Goal: Information Seeking & Learning: Understand process/instructions

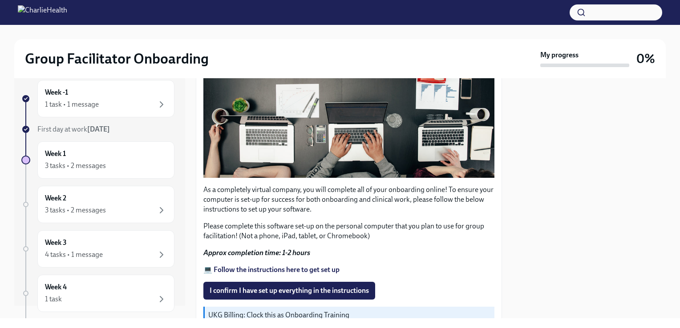
scroll to position [292, 0]
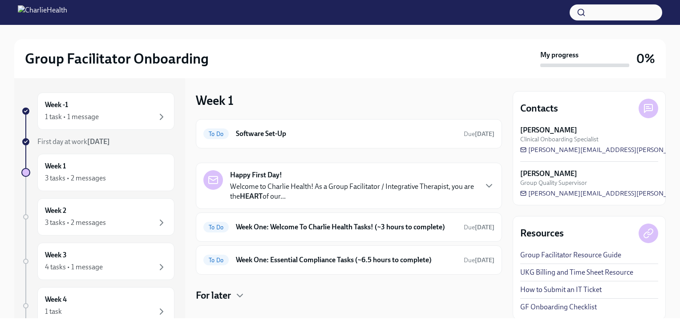
scroll to position [2, 0]
click at [577, 287] on link "How to Submit an IT Ticket" at bounding box center [560, 290] width 81 height 10
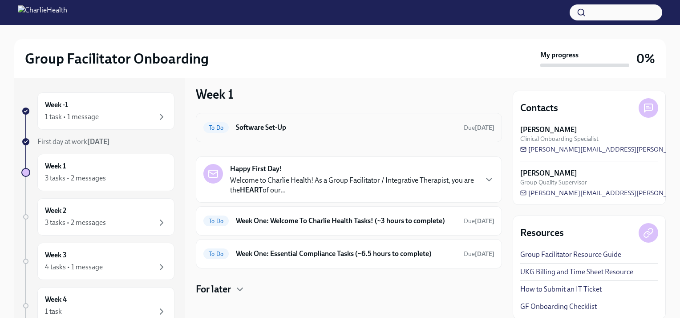
scroll to position [0, 0]
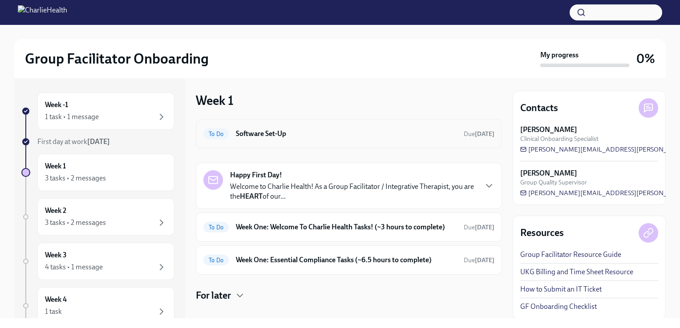
click at [432, 134] on h6 "Software Set-Up" at bounding box center [346, 134] width 221 height 10
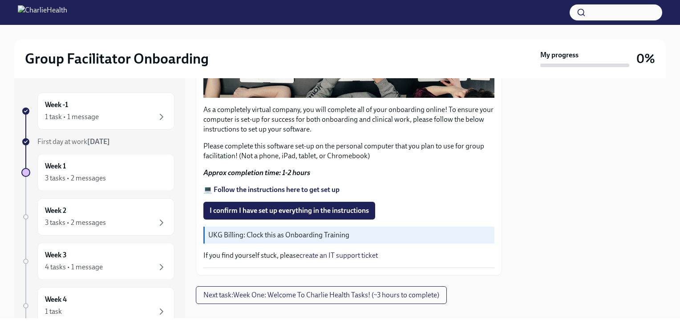
scroll to position [292, 0]
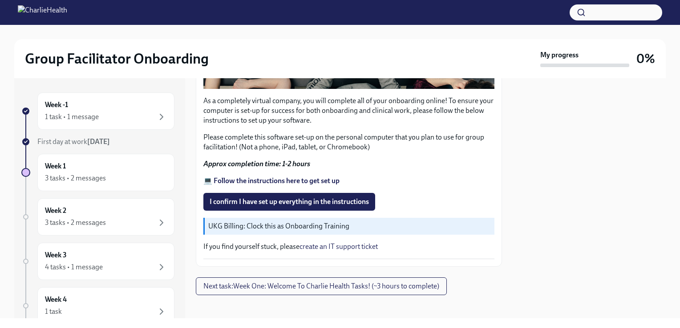
click at [266, 223] on p "UKG Billing: Clock this as Onboarding Training" at bounding box center [349, 227] width 282 height 10
click at [228, 224] on p "UKG Billing: Clock this as Onboarding Training" at bounding box center [349, 227] width 282 height 10
click at [242, 222] on p "UKG Billing: Clock this as Onboarding Training" at bounding box center [349, 227] width 282 height 10
click at [256, 242] on p "If you find yourself stuck, please create an IT support ticket" at bounding box center [348, 247] width 291 height 10
click at [96, 223] on div "3 tasks • 2 messages" at bounding box center [75, 223] width 61 height 10
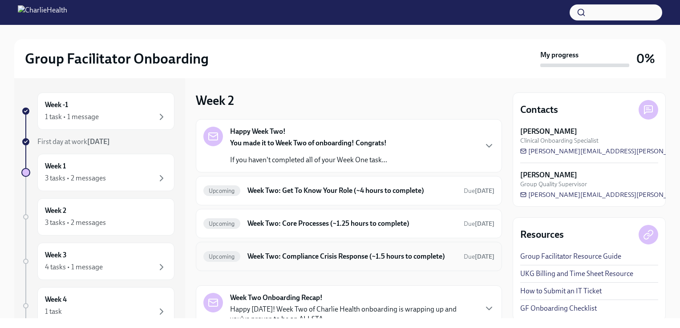
scroll to position [49, 0]
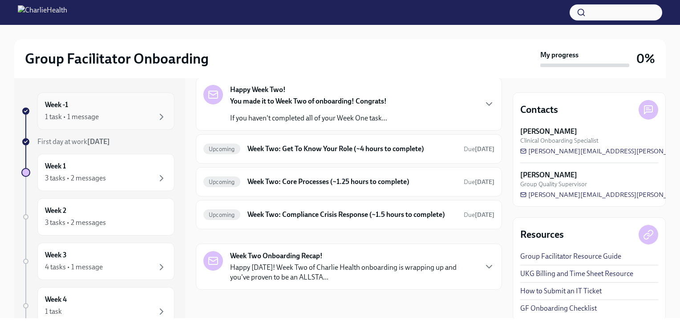
click at [92, 113] on div "1 task • 1 message" at bounding box center [72, 117] width 54 height 10
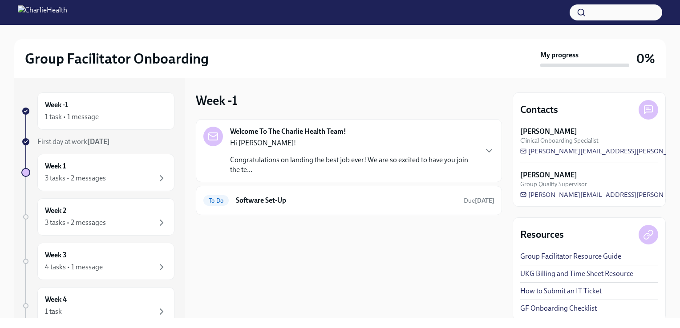
click at [314, 165] on p "Congratulations on landing the best job ever! We are so excited to have you joi…" at bounding box center [353, 165] width 246 height 20
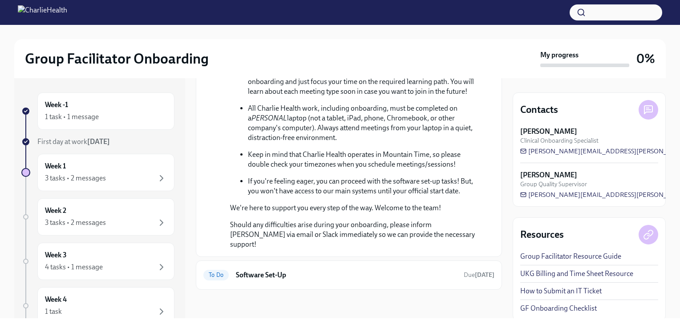
scroll to position [383, 0]
click at [426, 273] on h6 "Software Set-Up" at bounding box center [346, 275] width 221 height 10
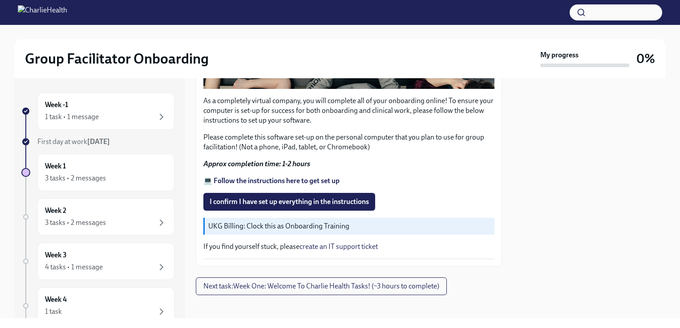
scroll to position [292, 0]
click at [300, 242] on link "create an IT support ticket" at bounding box center [338, 246] width 78 height 8
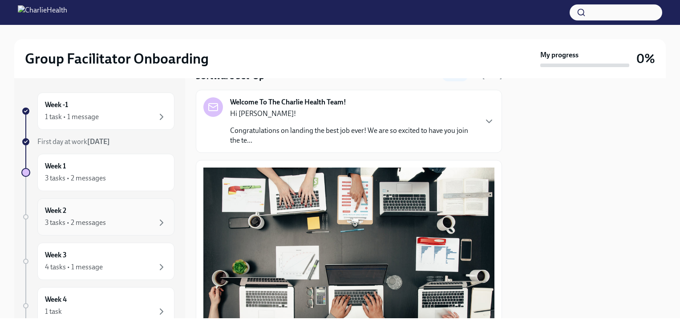
scroll to position [0, 0]
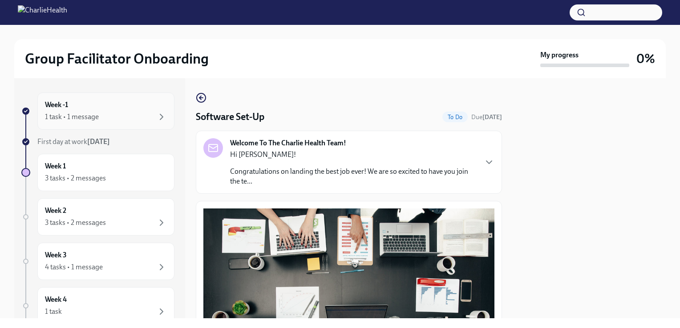
click at [101, 115] on div "1 task • 1 message" at bounding box center [106, 117] width 122 height 11
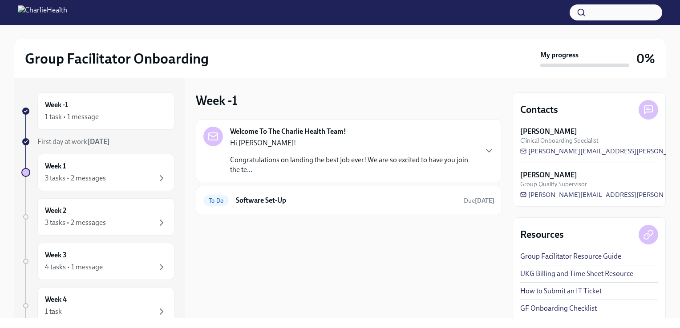
click at [388, 170] on p "Congratulations on landing the best job ever! We are so excited to have you joi…" at bounding box center [353, 165] width 246 height 20
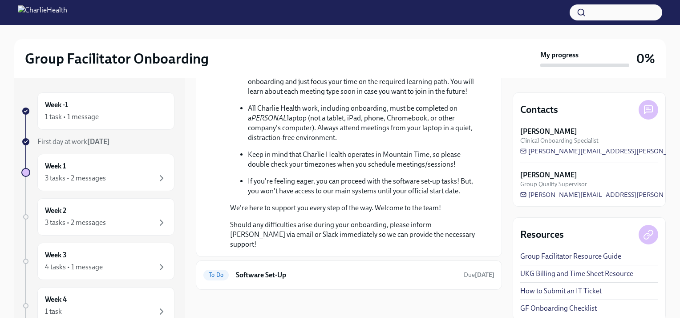
scroll to position [2, 0]
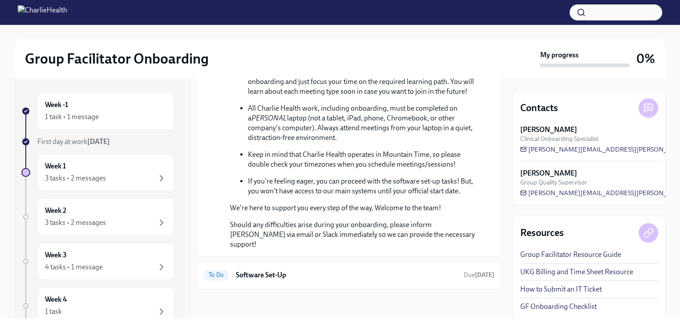
click at [549, 271] on link "UKG Billing and Time Sheet Resource" at bounding box center [576, 272] width 113 height 10
